Goal: Task Accomplishment & Management: Use online tool/utility

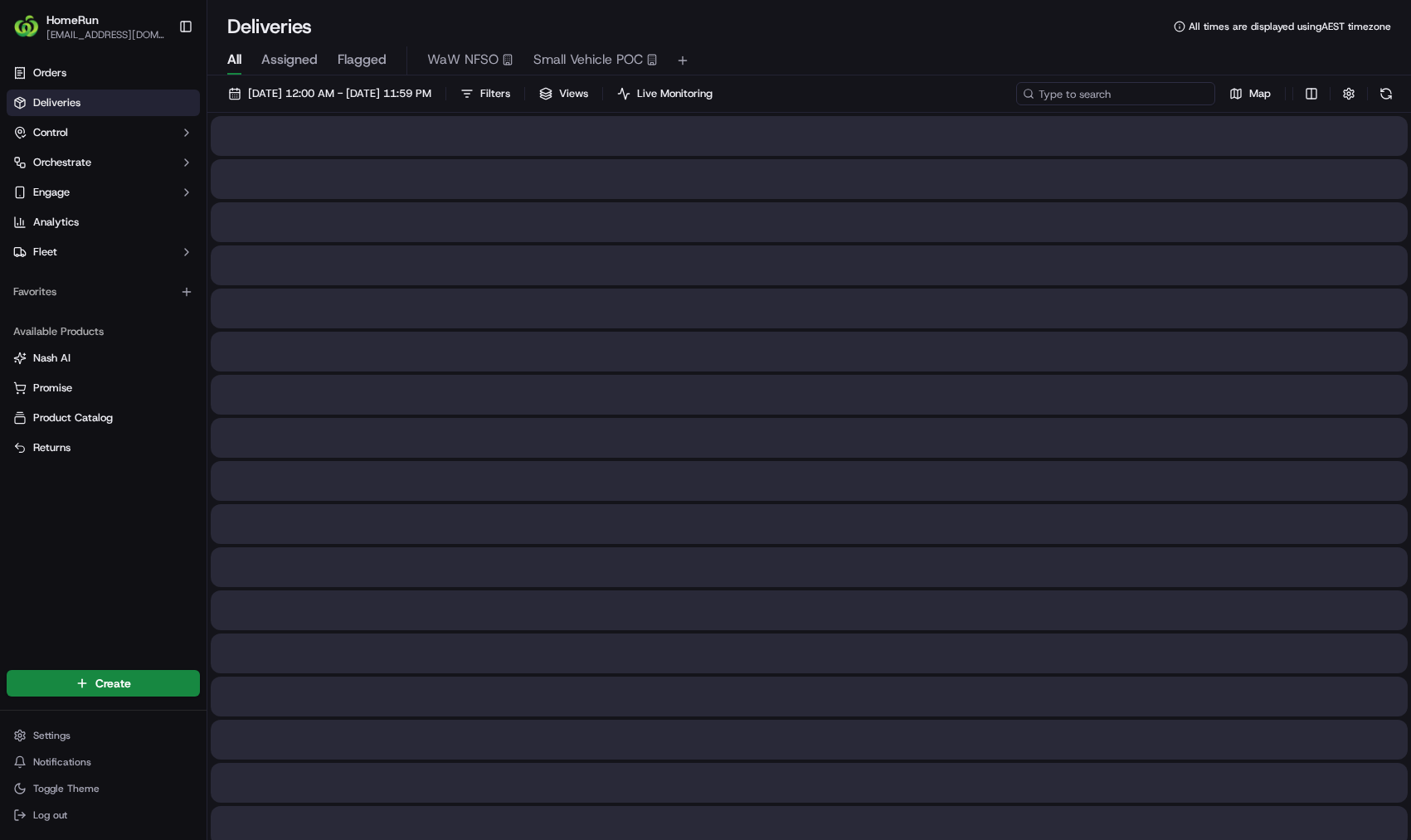
click at [1141, 90] on input at bounding box center [1116, 93] width 199 height 23
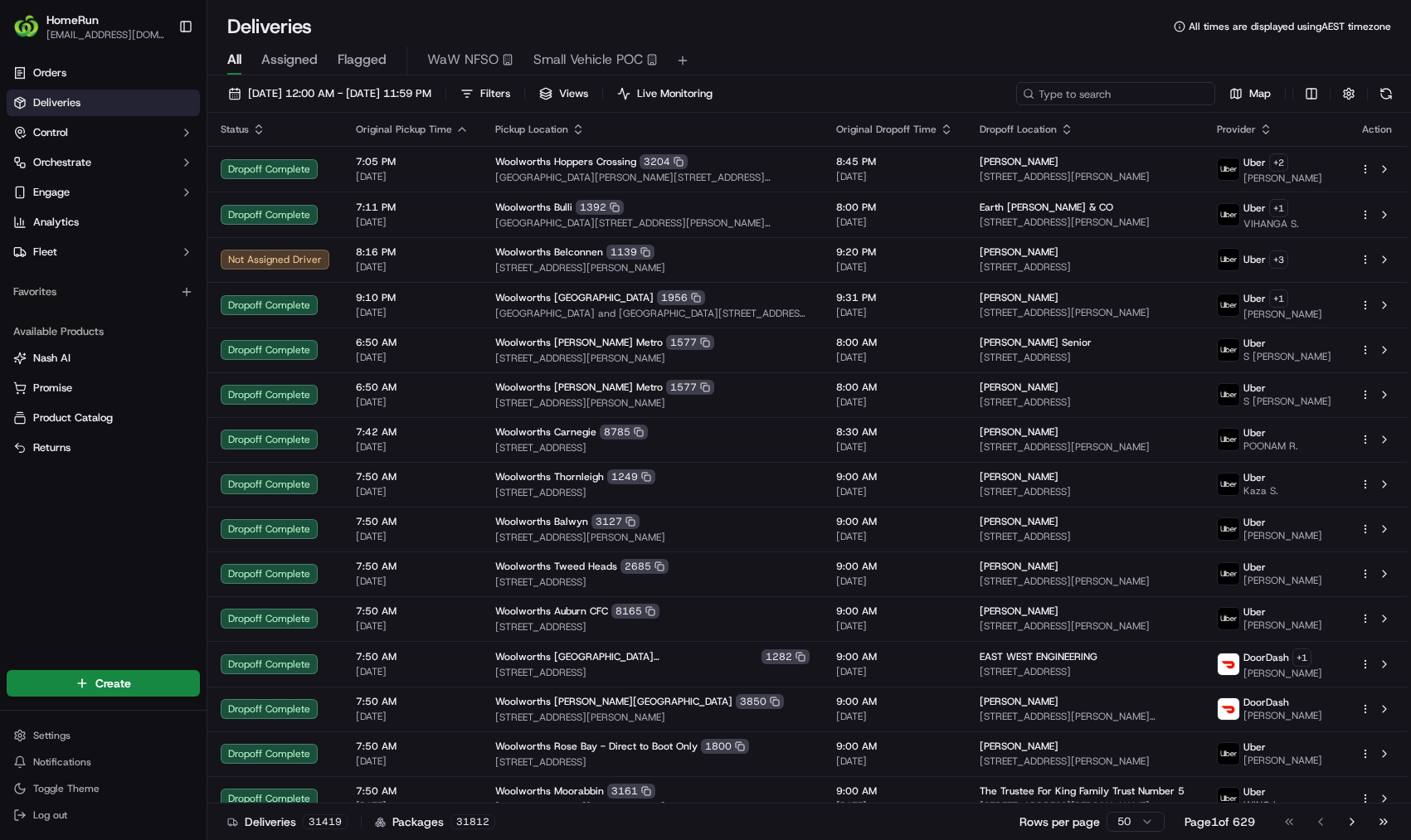
paste input "270013551"
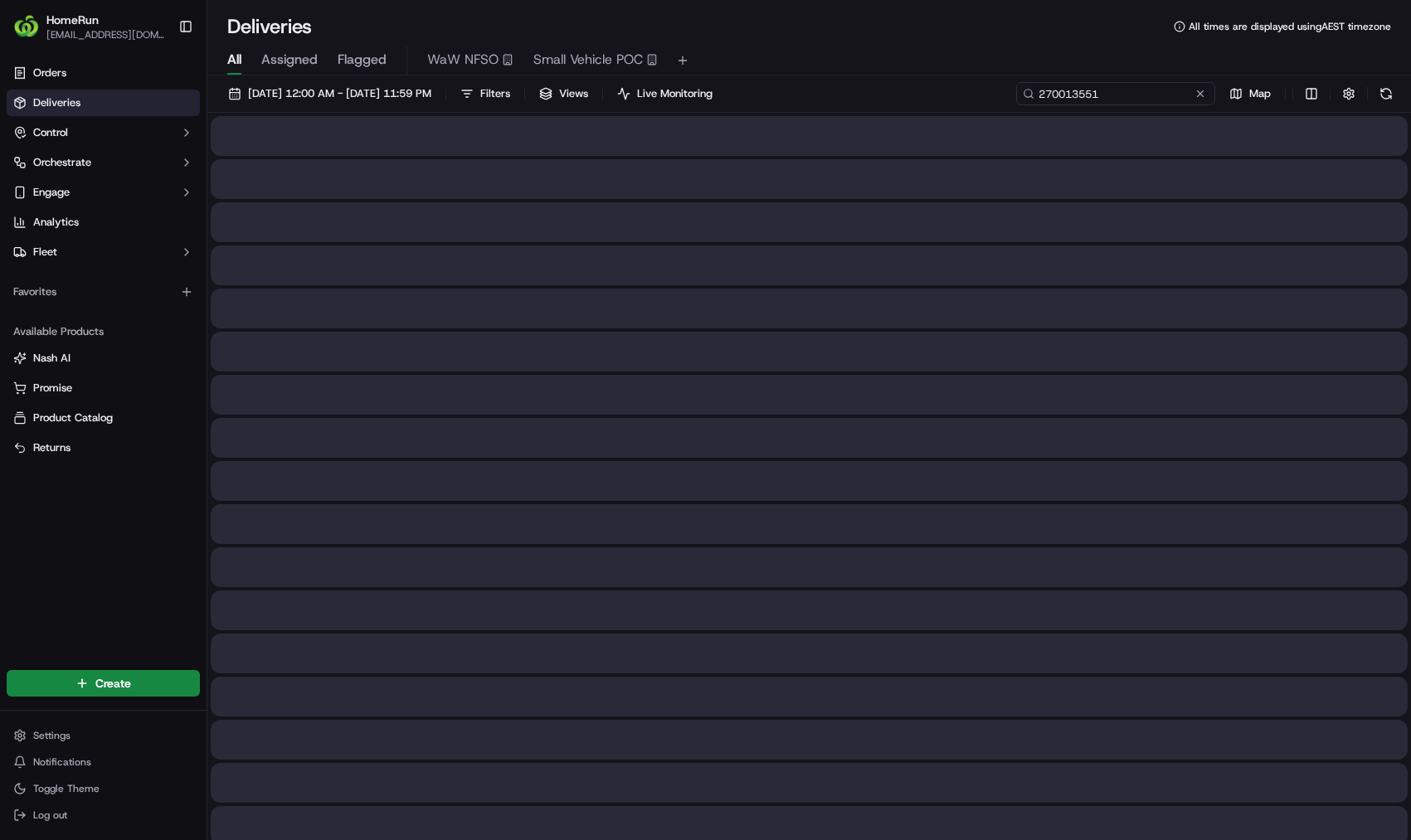
type input "270013551"
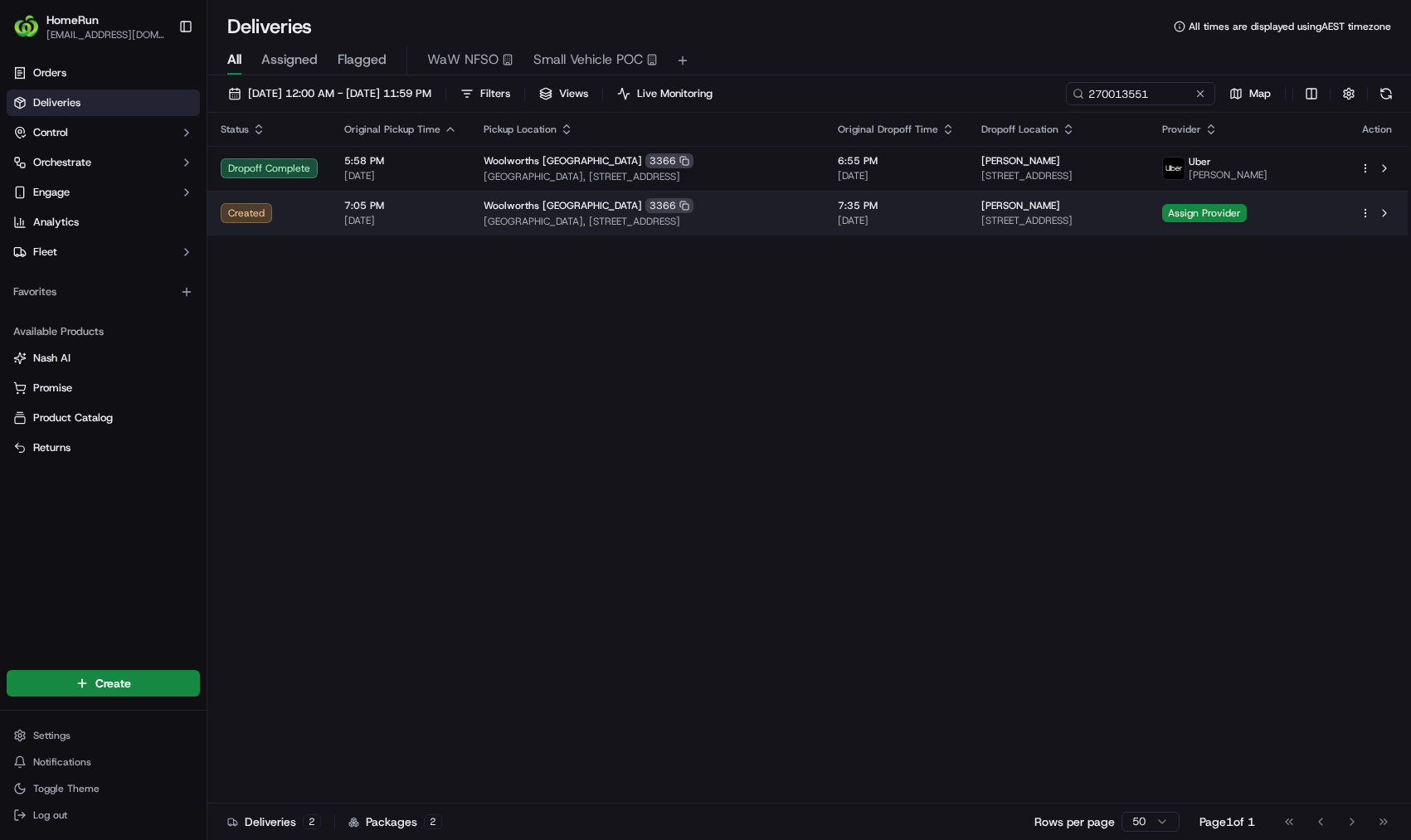
click at [1058, 222] on span "[STREET_ADDRESS]" at bounding box center [1058, 220] width 153 height 13
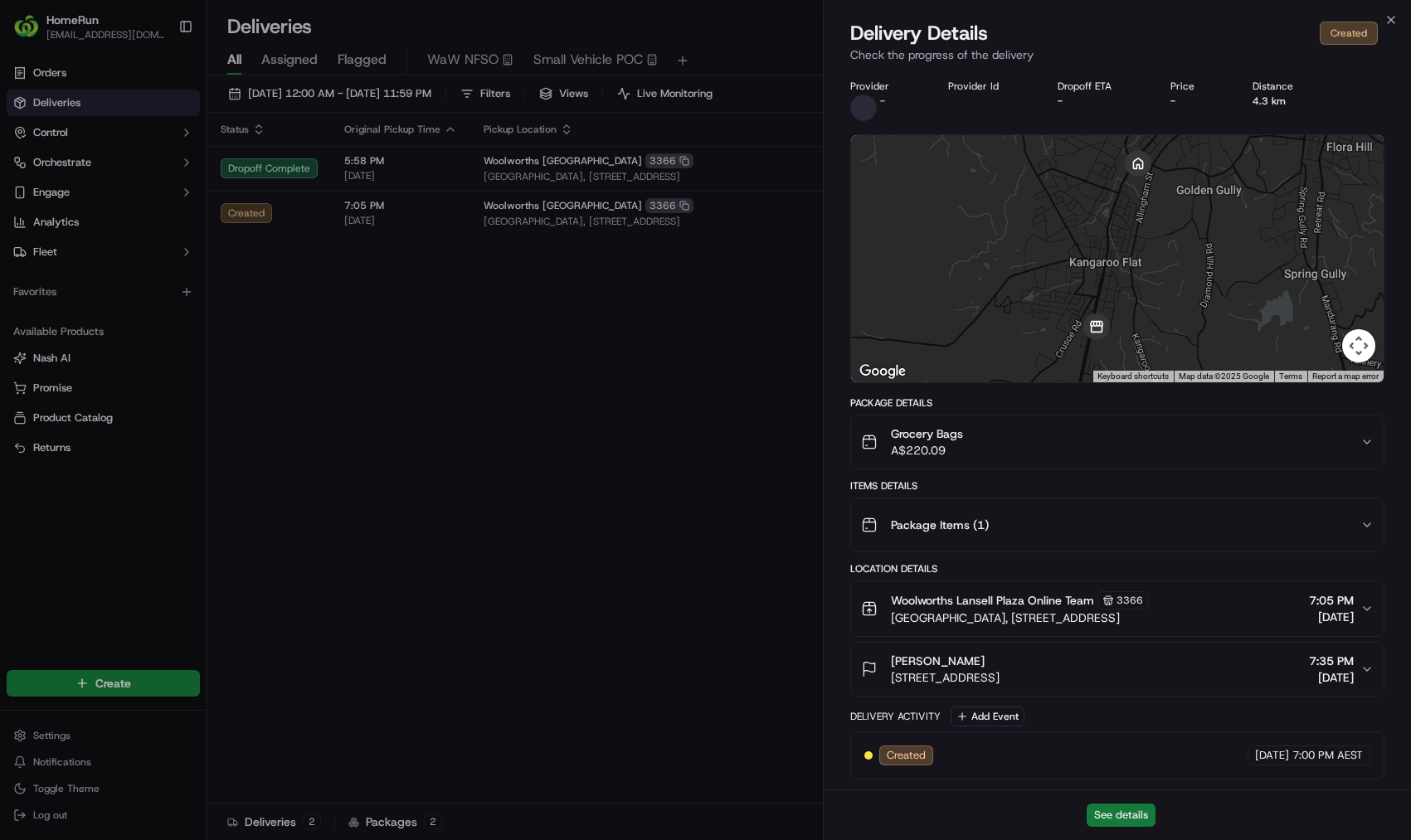
click at [1122, 811] on button "See details" at bounding box center [1122, 815] width 69 height 23
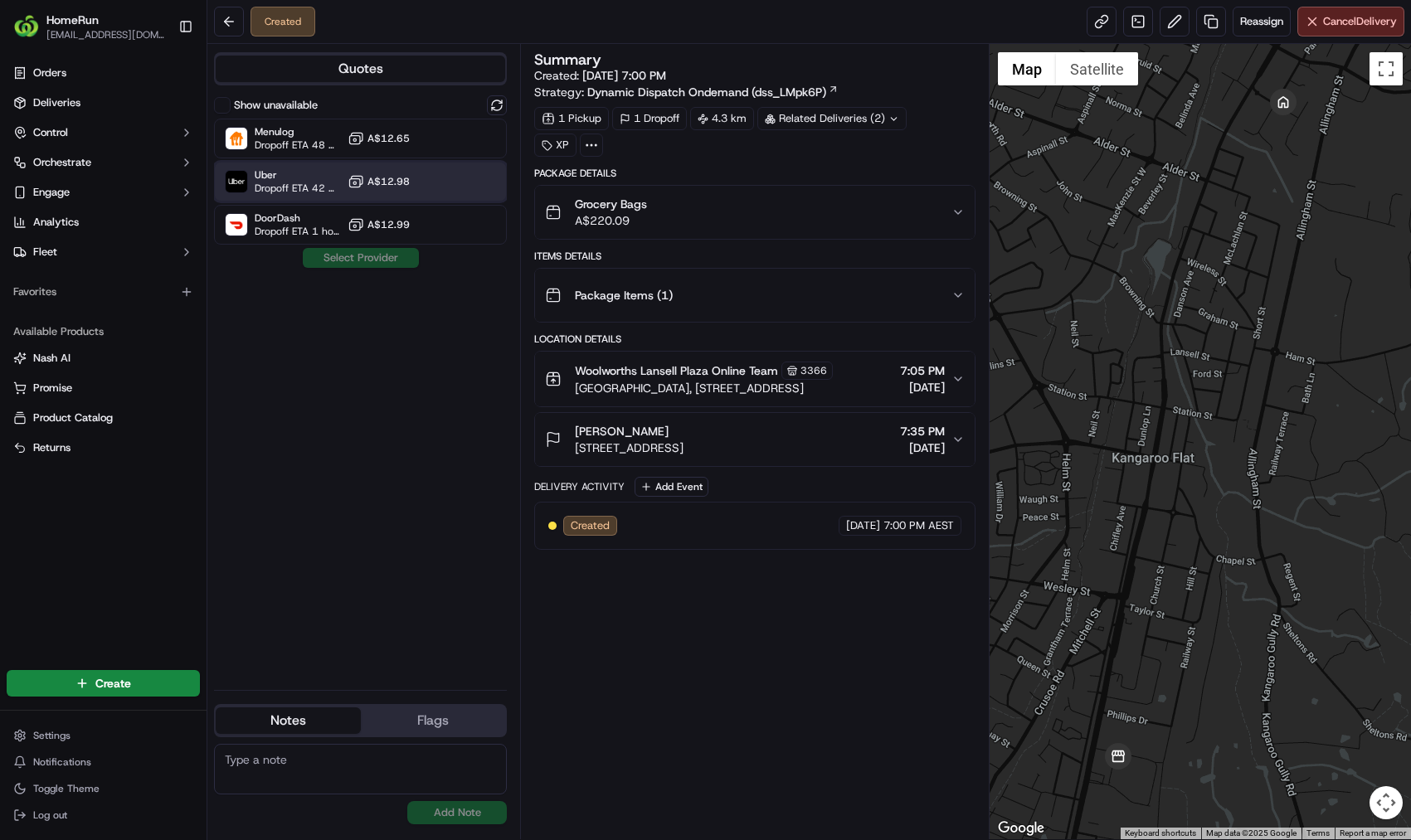
click at [293, 172] on span "Uber" at bounding box center [298, 175] width 86 height 13
click at [324, 261] on button "Assign Provider" at bounding box center [360, 258] width 118 height 20
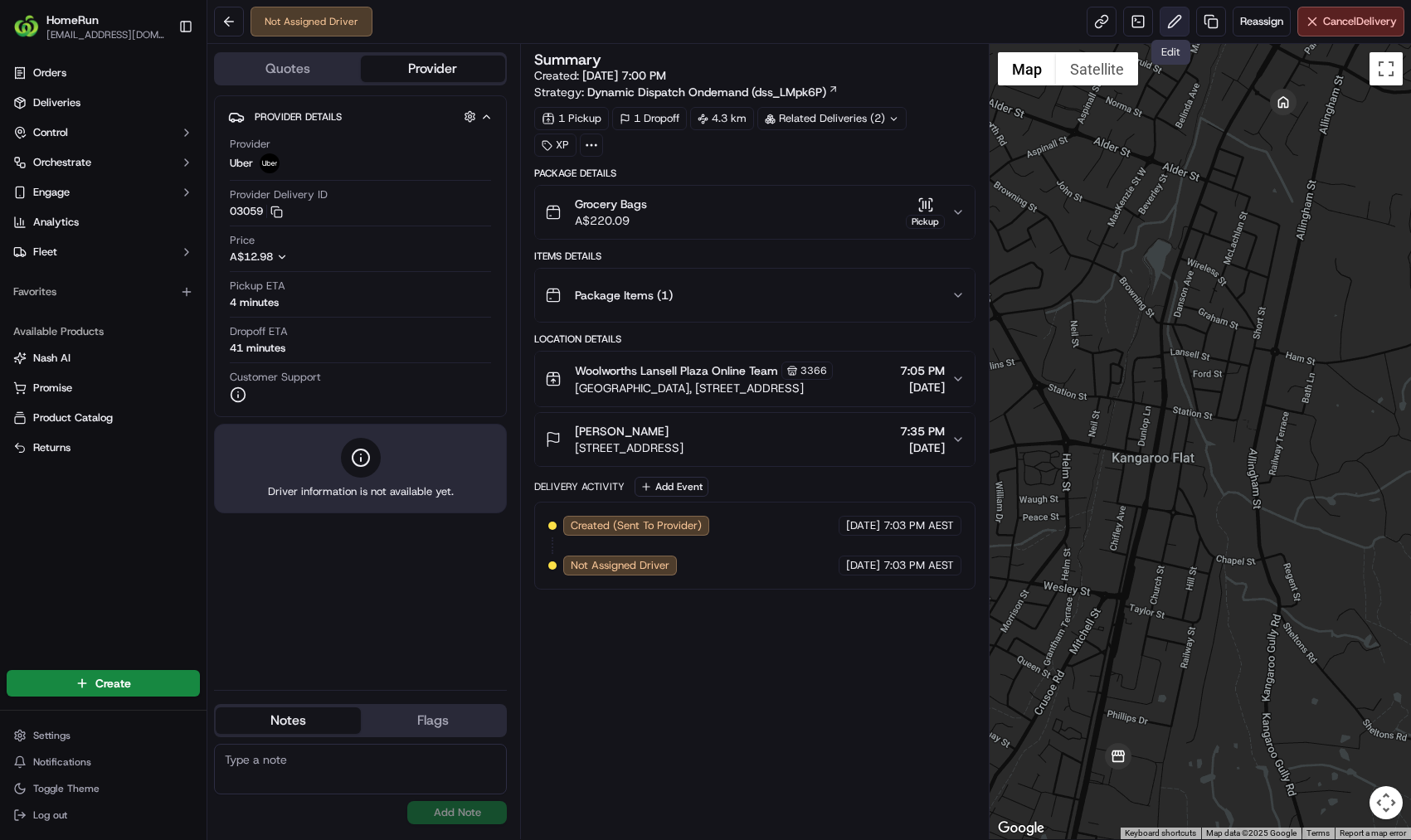
click at [1165, 32] on button at bounding box center [1175, 21] width 30 height 30
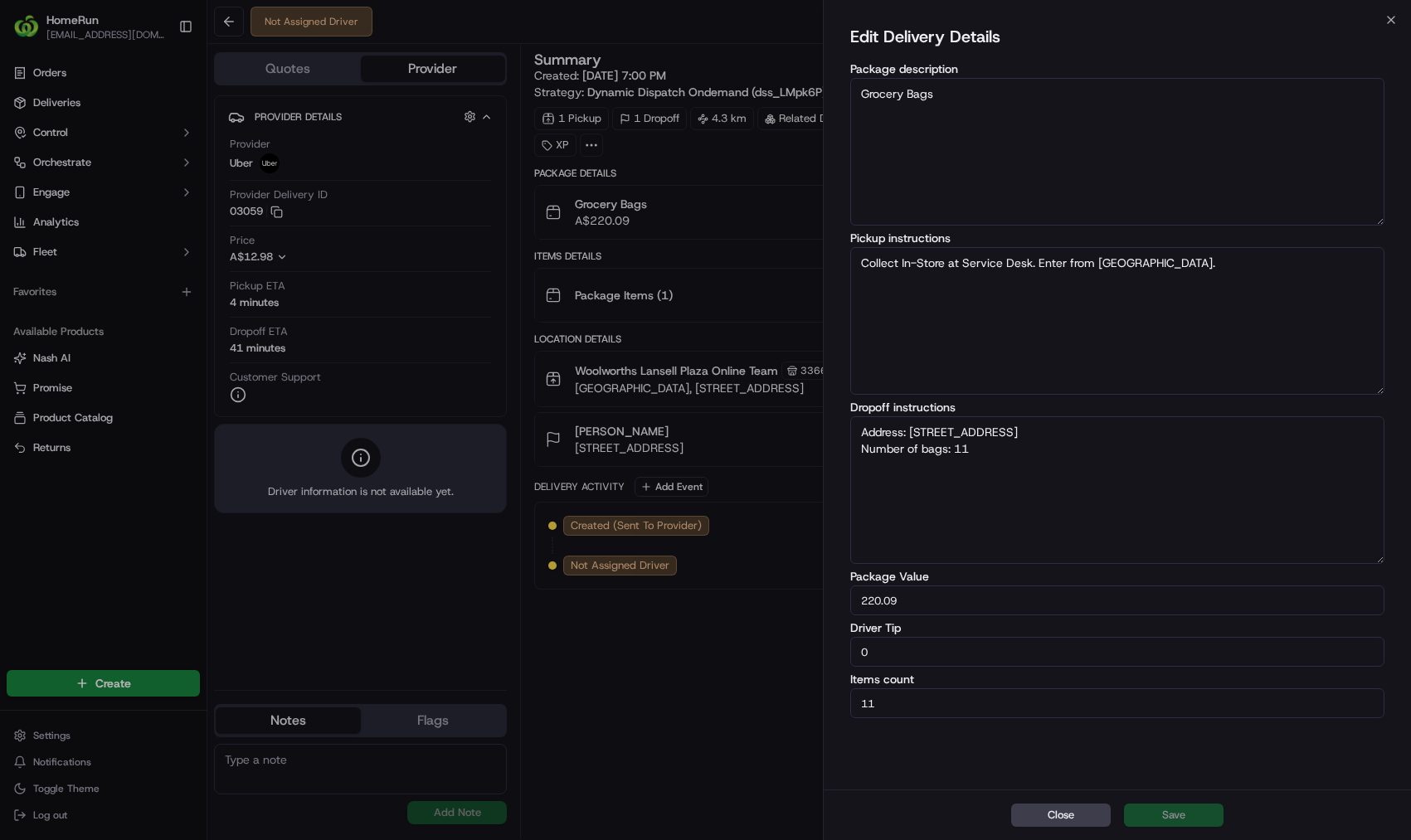
click at [1370, 20] on div "Edit Delivery Details Package description Grocery Bags Pickup instructions Coll…" at bounding box center [1117, 404] width 587 height 770
click at [1383, 17] on div "Close Edit Delivery Details Package description Grocery Bags Pickup instruction…" at bounding box center [1117, 420] width 588 height 840
click at [1393, 17] on icon "button" at bounding box center [1391, 20] width 13 height 13
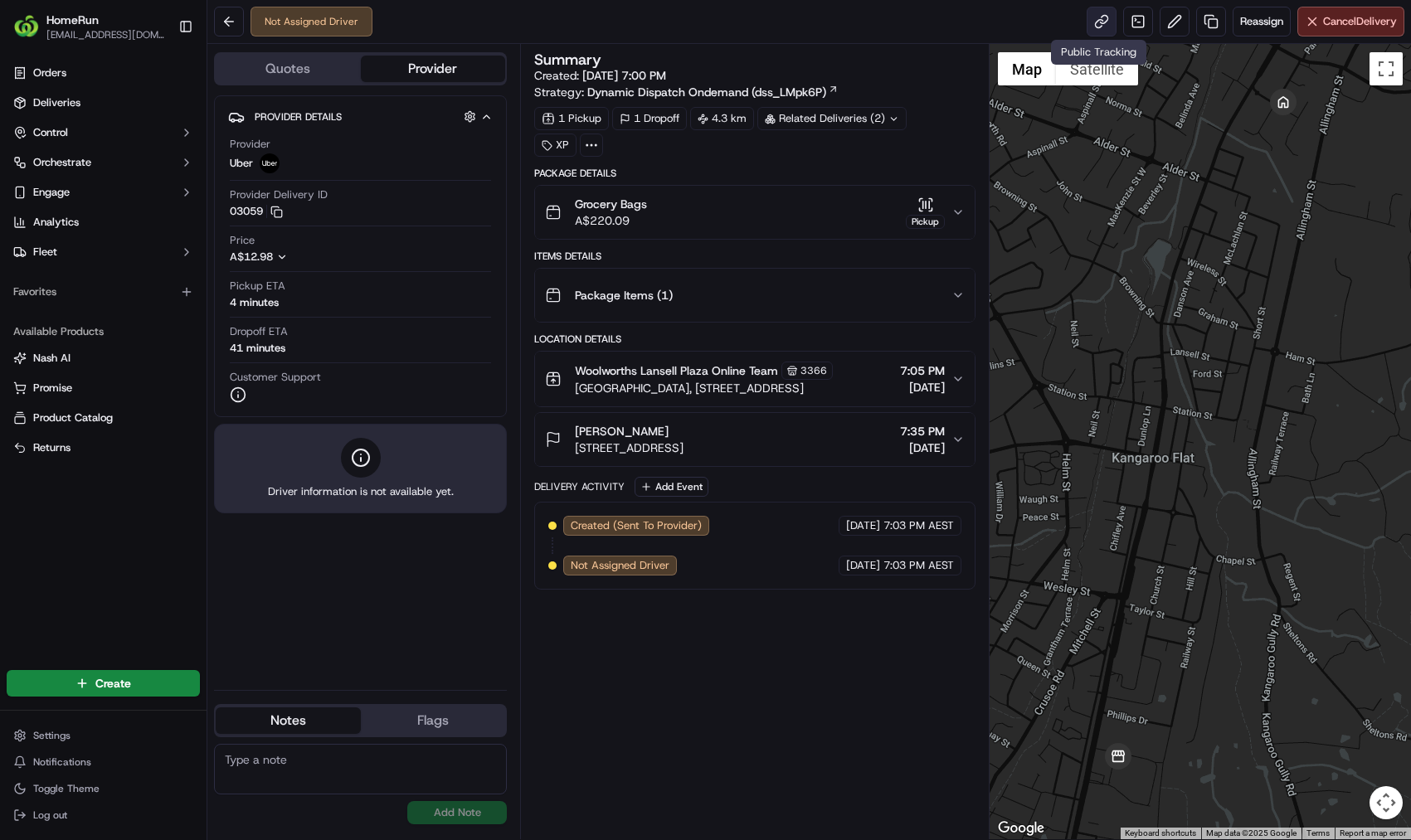
click at [1106, 18] on link at bounding box center [1102, 21] width 30 height 30
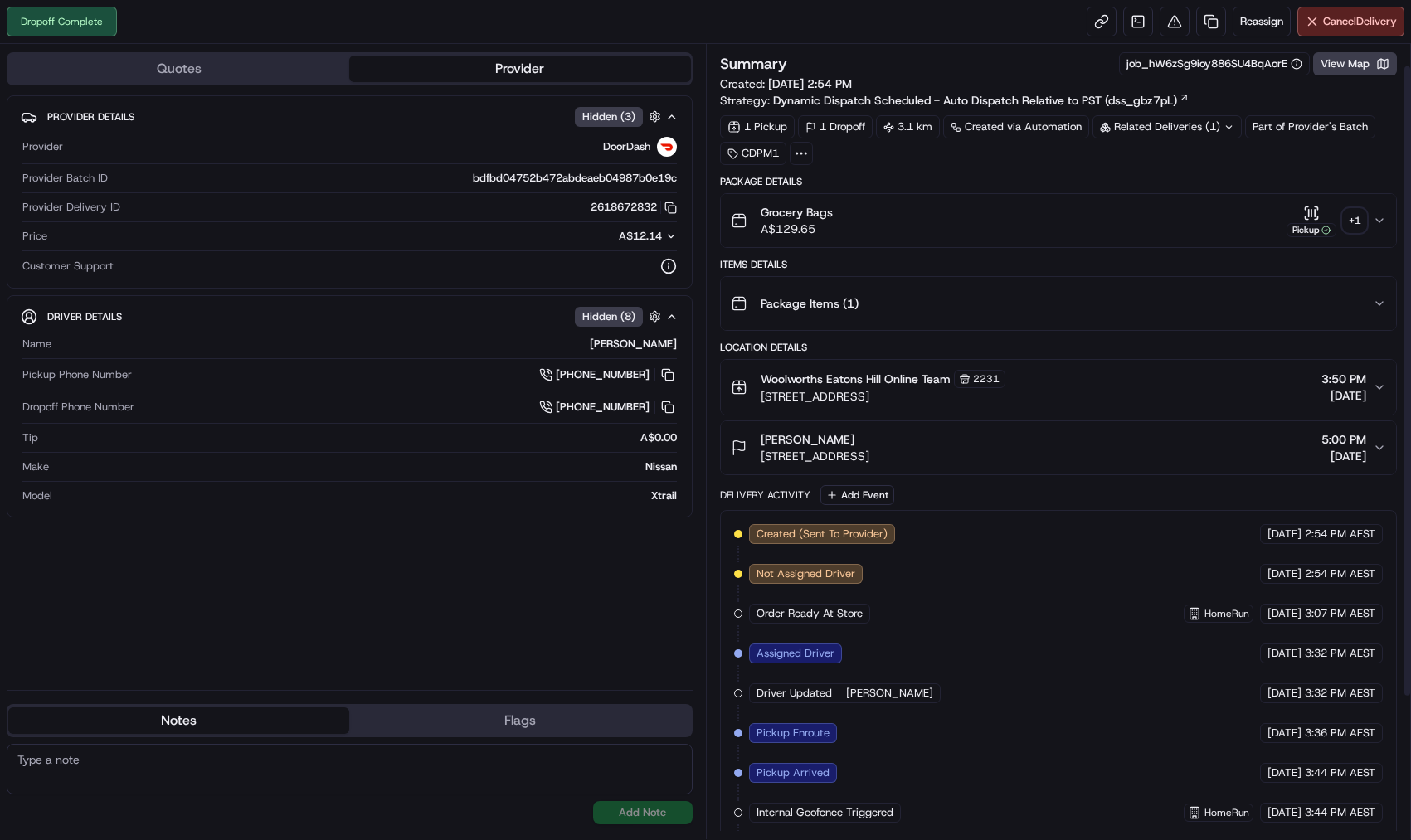
scroll to position [204, 0]
